Goal: Task Accomplishment & Management: Use online tool/utility

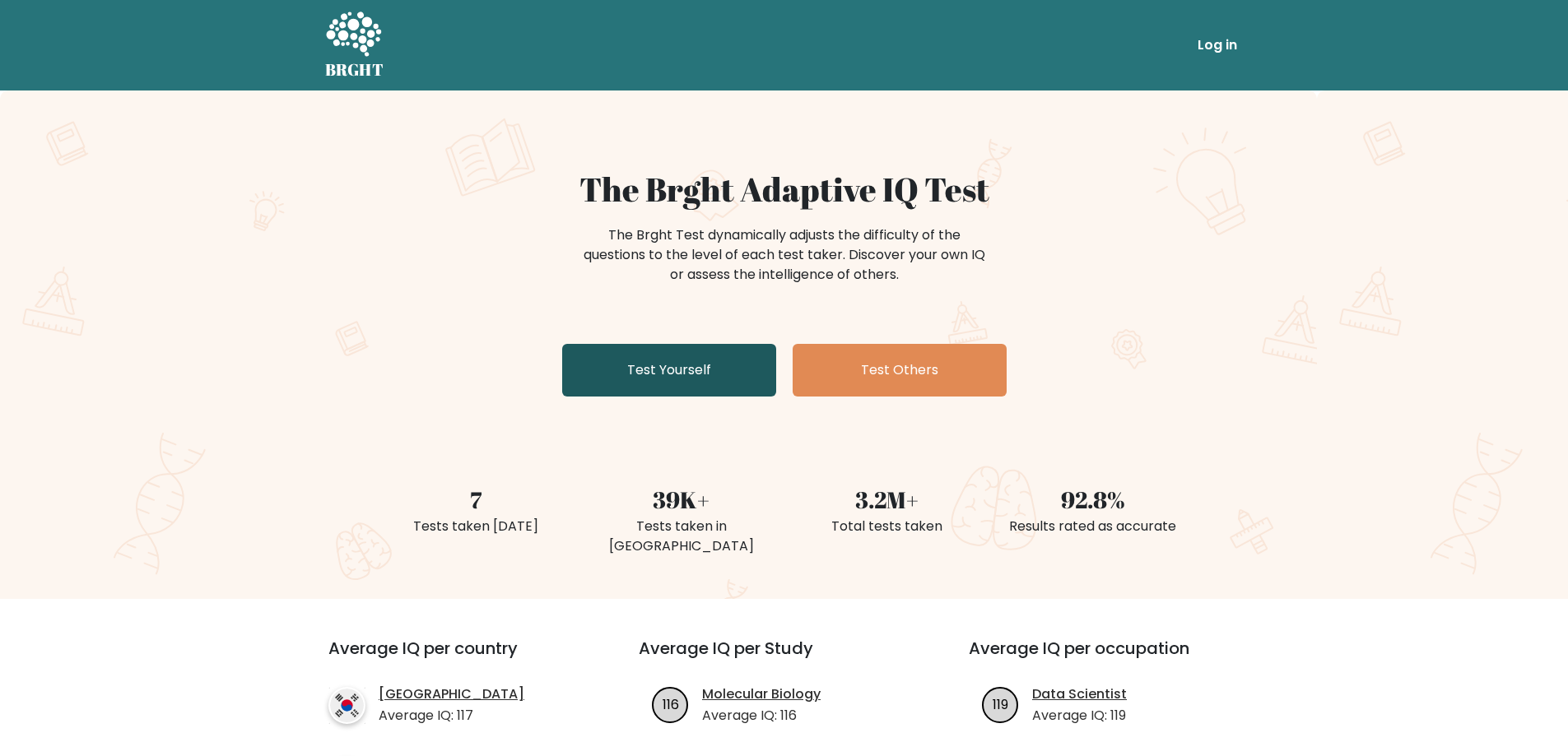
click at [707, 382] on link "Test Yourself" at bounding box center [669, 370] width 214 height 53
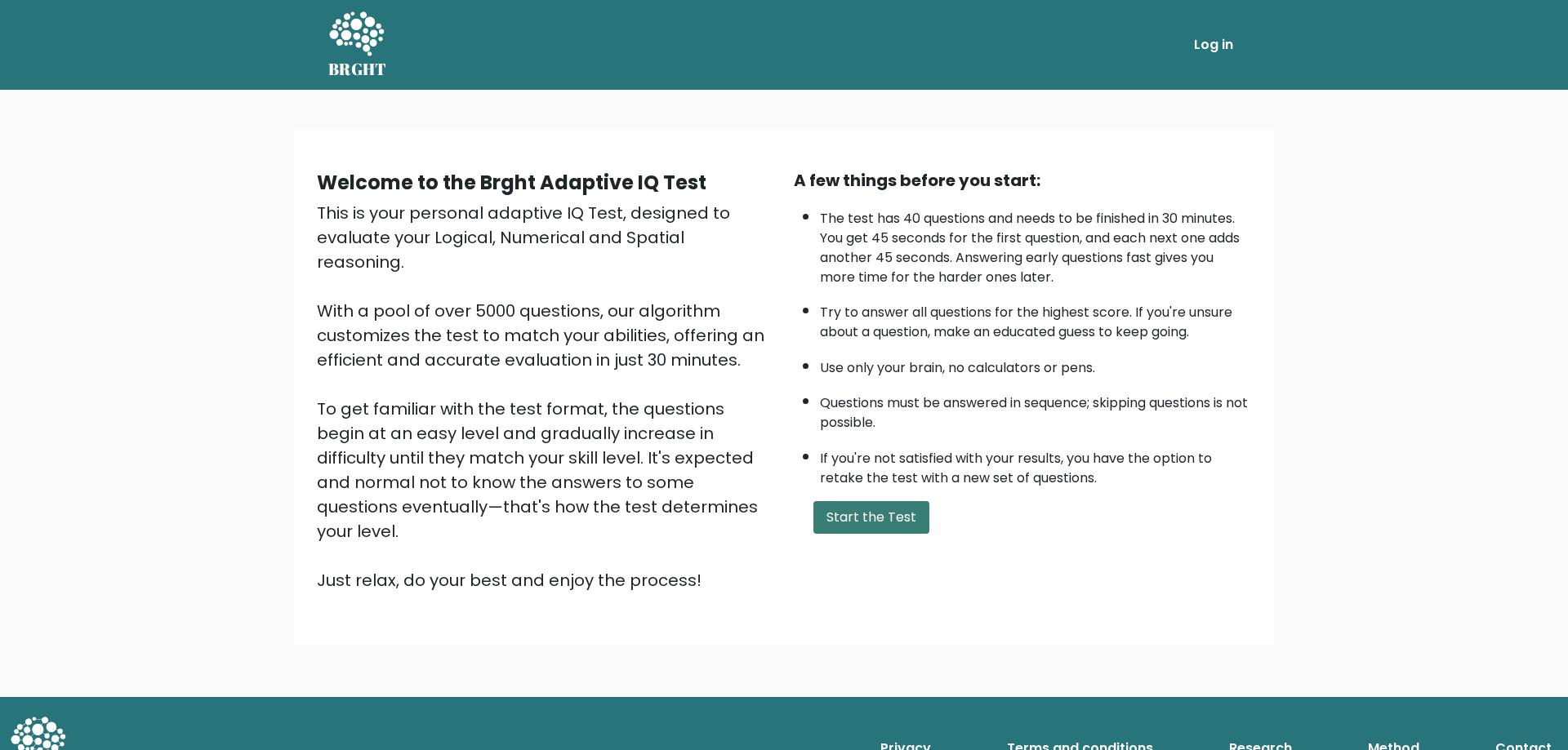
click at [878, 514] on button "Start the Test" at bounding box center [872, 517] width 116 height 33
